Goal: Task Accomplishment & Management: Complete application form

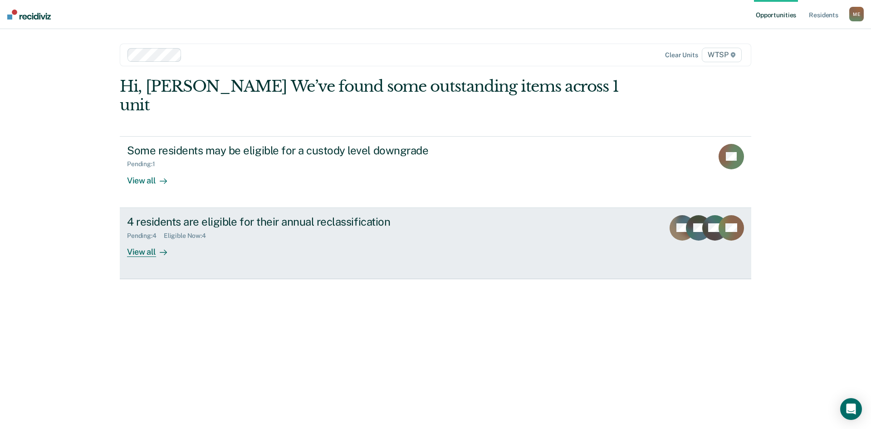
click at [143, 239] on div "View all" at bounding box center [152, 248] width 51 height 18
click at [155, 239] on div "View all" at bounding box center [152, 248] width 51 height 18
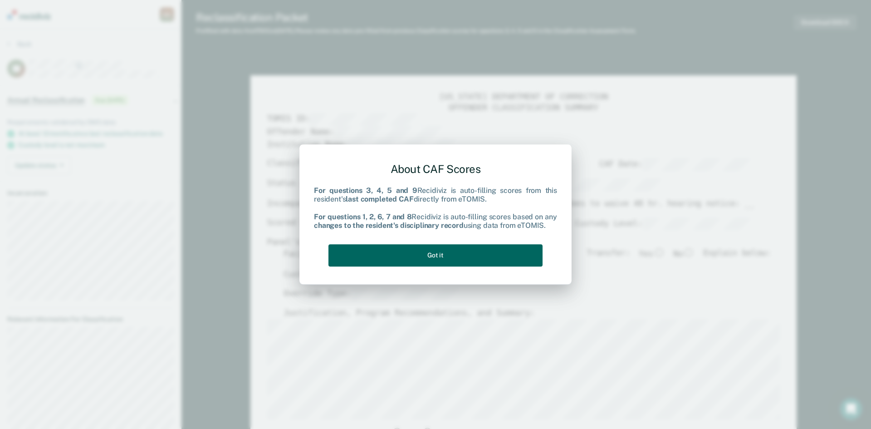
click at [418, 259] on button "Got it" at bounding box center [435, 255] width 214 height 22
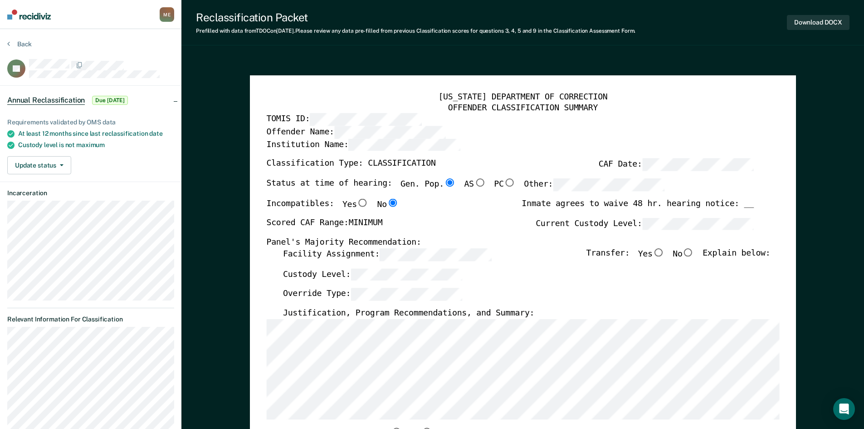
click at [692, 253] on input "No" at bounding box center [688, 252] width 12 height 8
type textarea "x"
radio input "true"
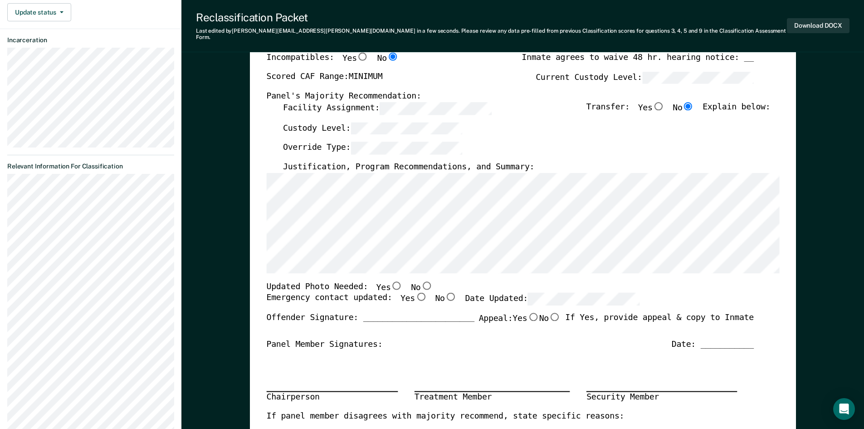
scroll to position [227, 0]
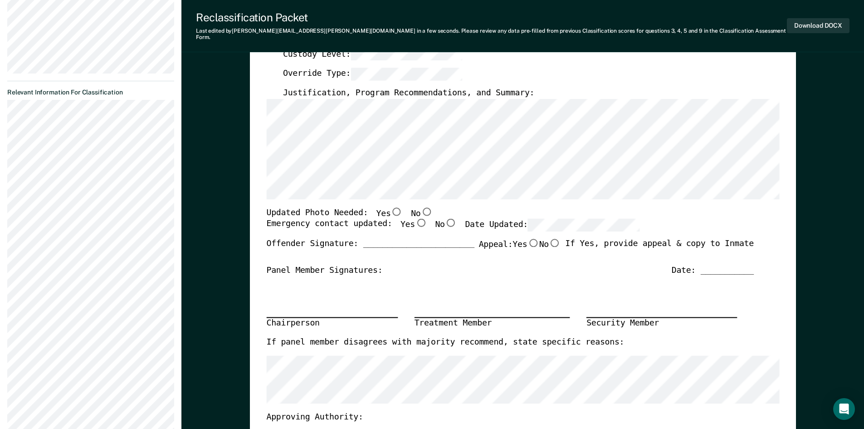
click at [420, 207] on input "No" at bounding box center [426, 211] width 12 height 8
type textarea "x"
radio input "true"
click at [415, 219] on input "Yes" at bounding box center [421, 223] width 12 height 8
type textarea "x"
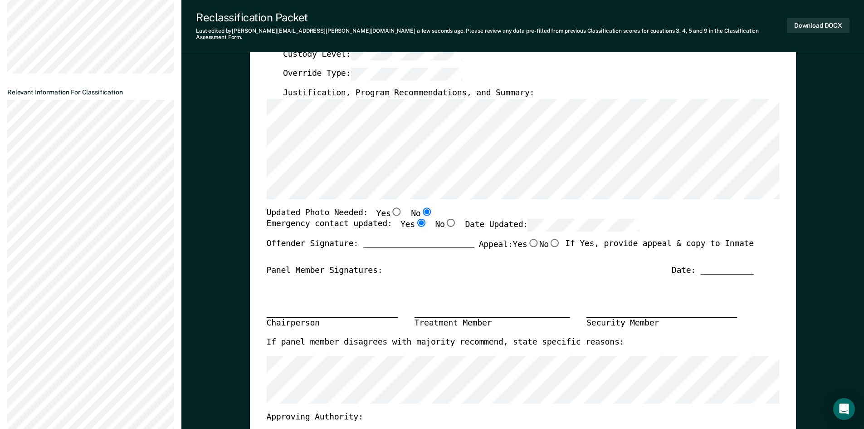
radio input "true"
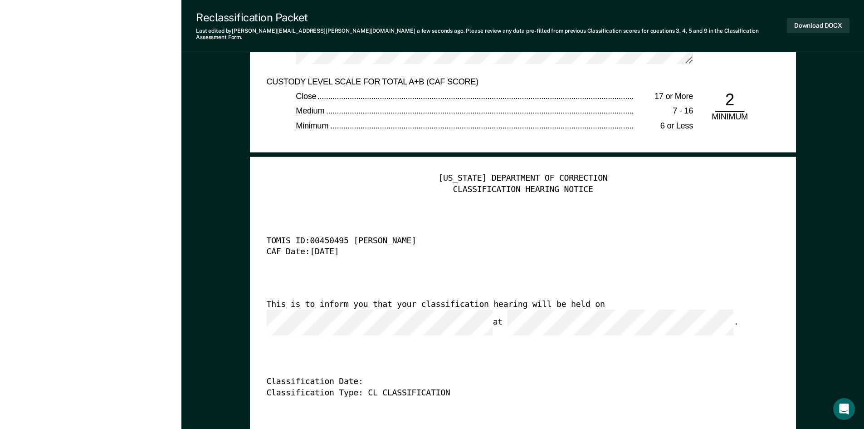
scroll to position [2132, 0]
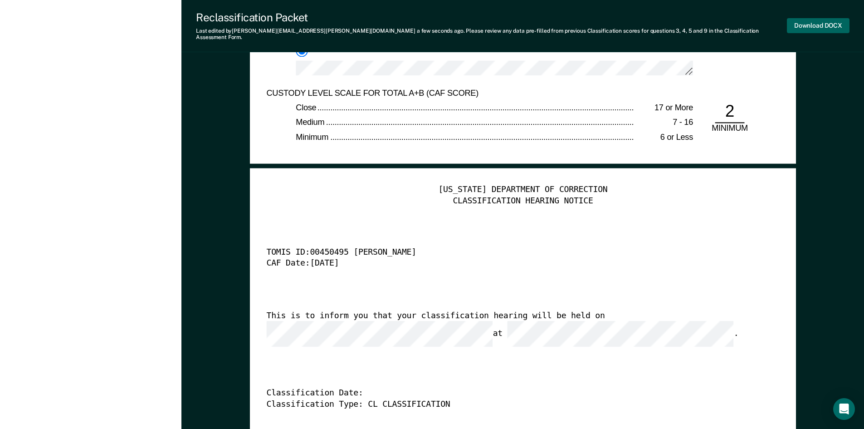
click at [809, 18] on button "Download DOCX" at bounding box center [818, 25] width 63 height 15
type textarea "x"
